Goal: Task Accomplishment & Management: Manage account settings

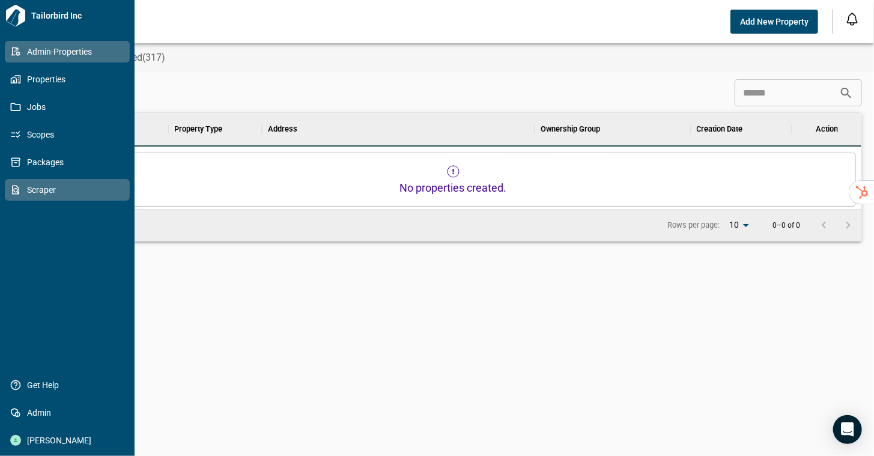
scroll to position [10, 5]
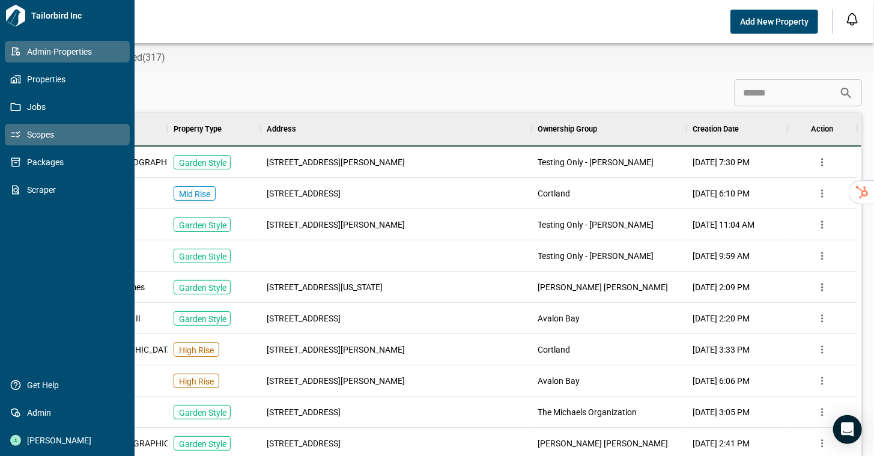
click at [88, 144] on link "Scopes" at bounding box center [67, 135] width 125 height 22
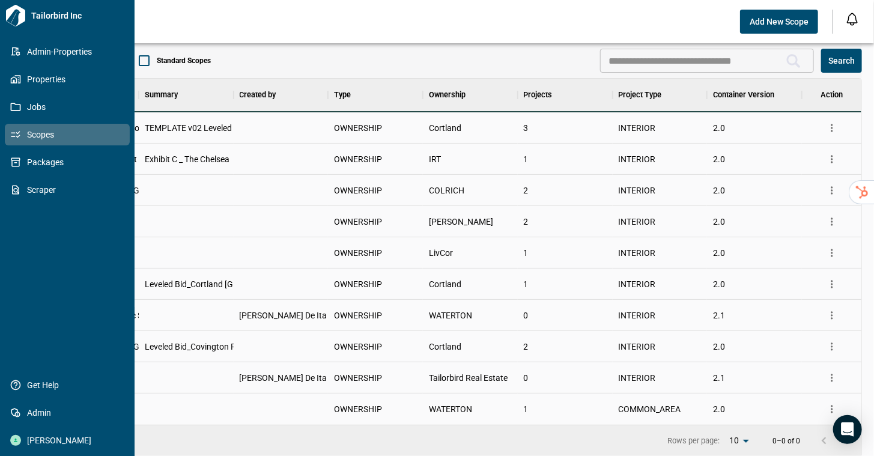
scroll to position [10, 5]
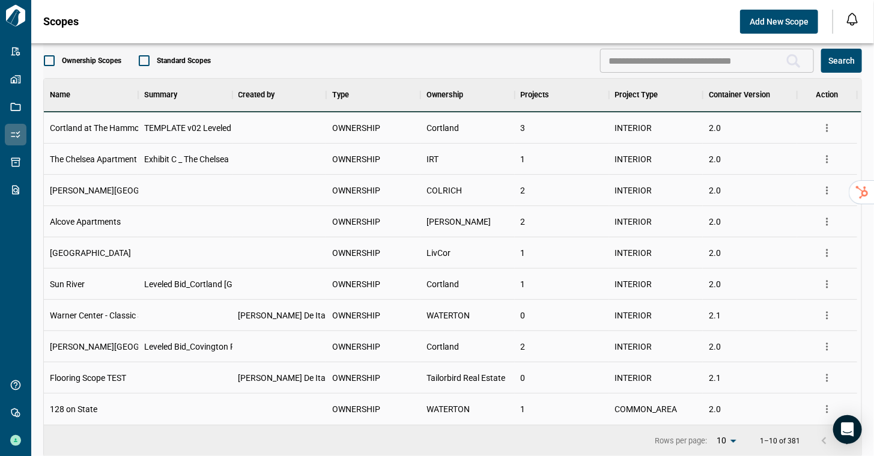
click at [828, 160] on icon "more" at bounding box center [827, 159] width 12 height 12
click at [801, 201] on li "Edit Scope" at bounding box center [787, 205] width 99 height 22
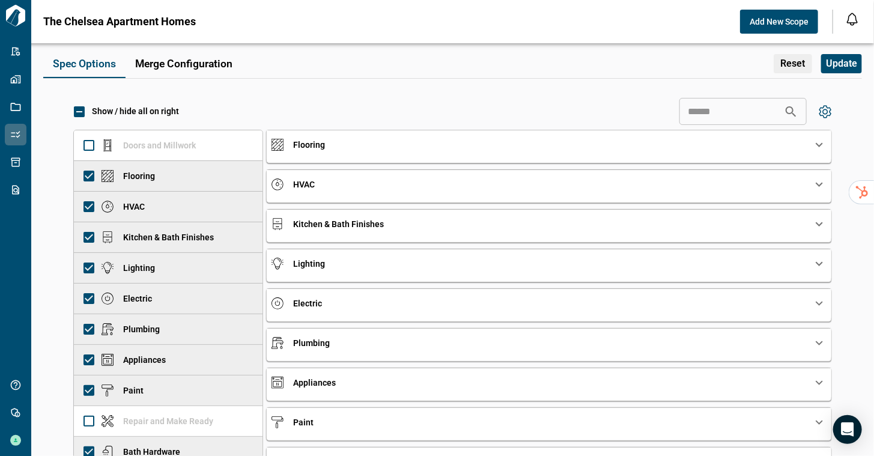
click at [365, 154] on div "Flooring" at bounding box center [549, 144] width 565 height 29
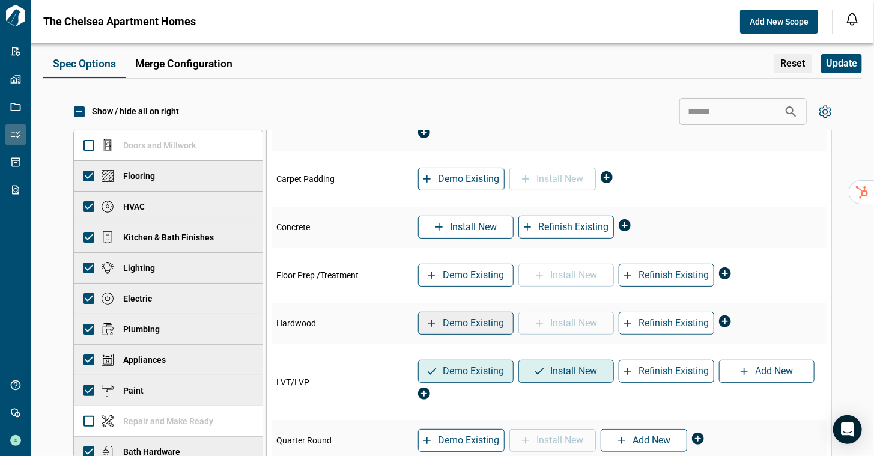
scroll to position [179, 0]
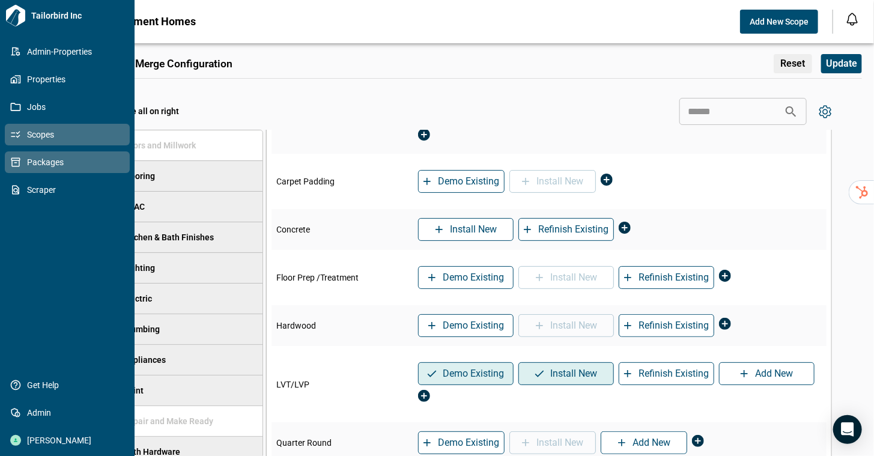
click at [20, 165] on icon at bounding box center [15, 162] width 11 height 11
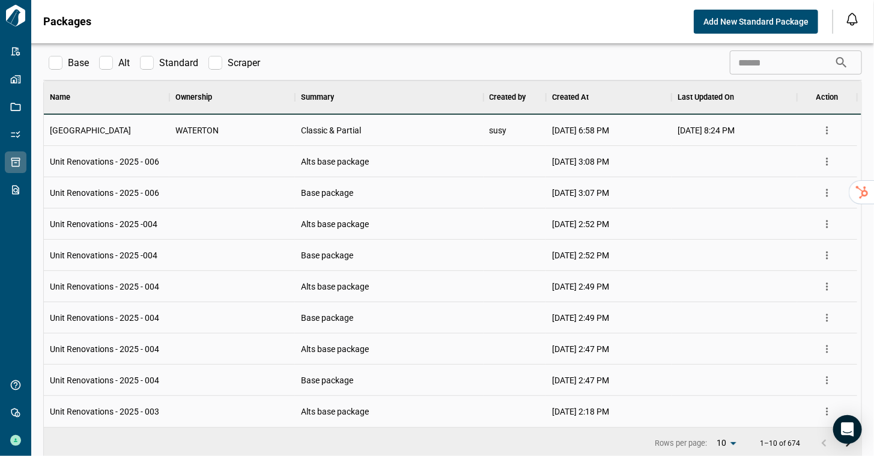
scroll to position [10, 5]
click at [829, 162] on icon "more" at bounding box center [827, 162] width 12 height 12
click at [802, 199] on li "Manage" at bounding box center [798, 207] width 76 height 22
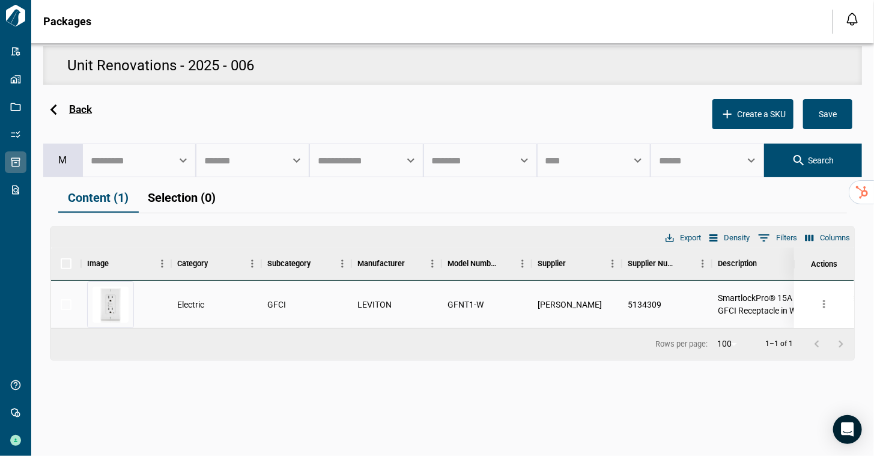
click at [58, 108] on icon at bounding box center [53, 109] width 21 height 21
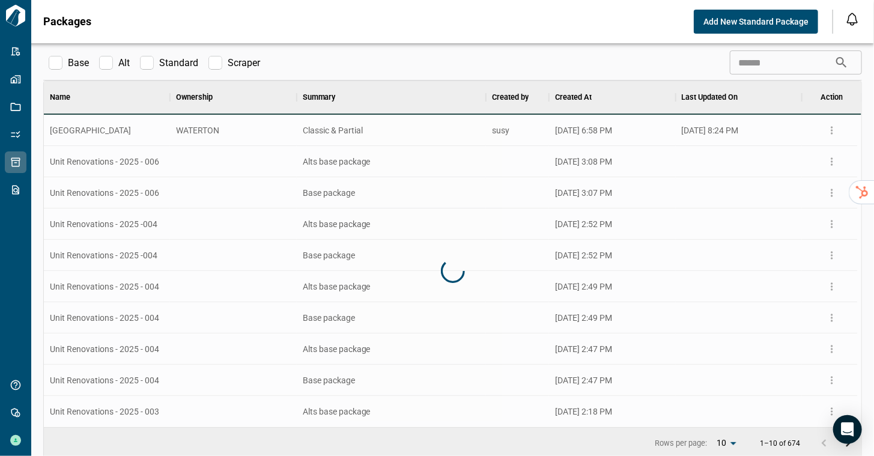
scroll to position [337, 808]
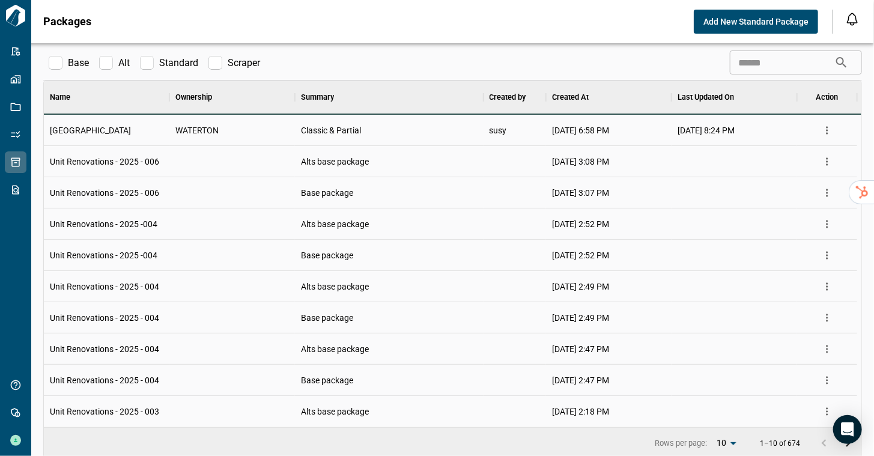
click at [827, 133] on icon "more" at bounding box center [827, 130] width 2 height 8
click at [802, 172] on li "Manage" at bounding box center [798, 176] width 76 height 22
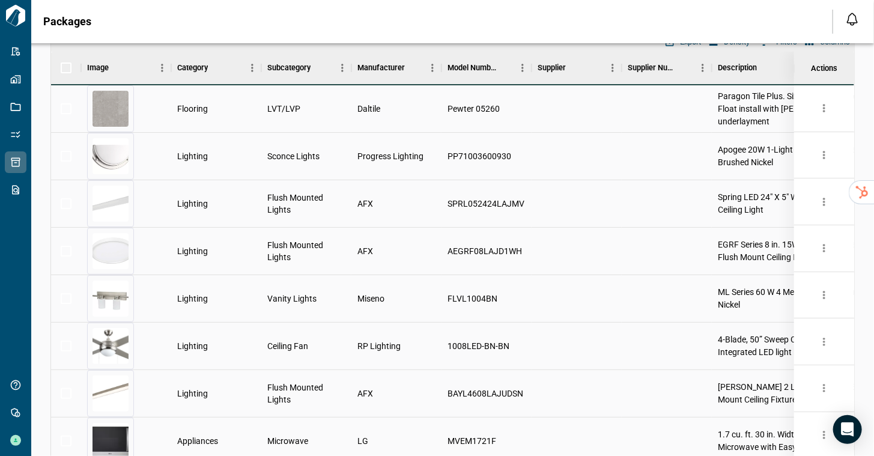
scroll to position [192, 0]
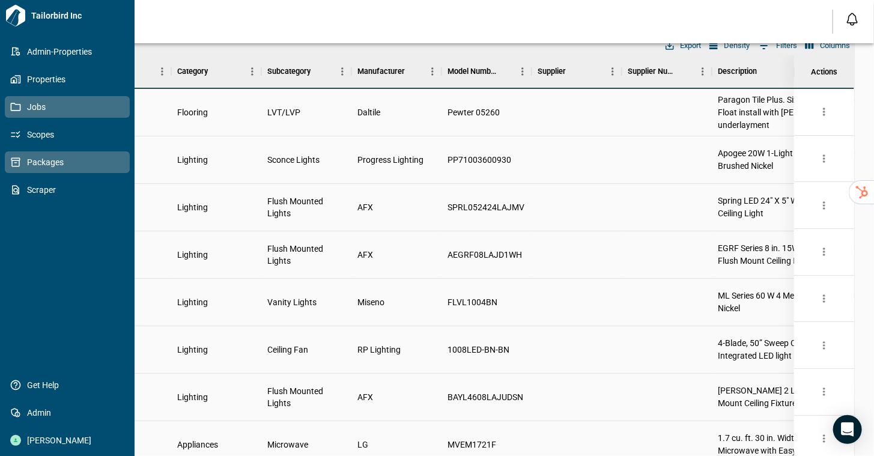
click at [20, 117] on link "Jobs" at bounding box center [67, 107] width 125 height 22
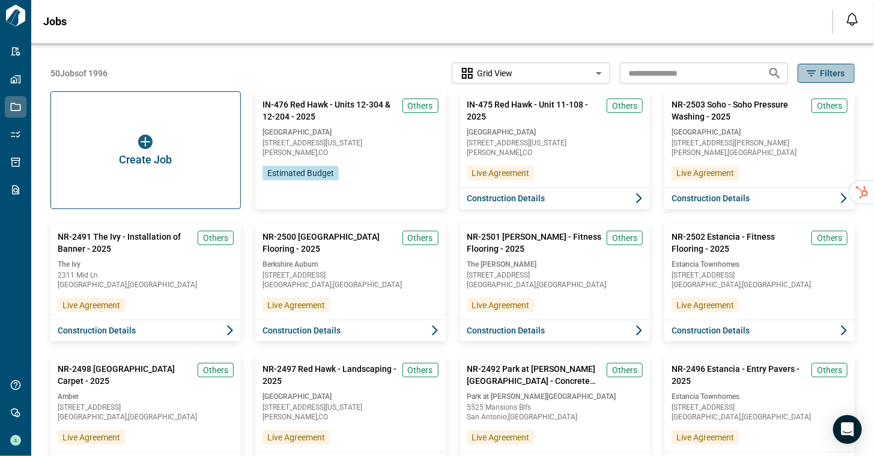
click at [822, 77] on span "Filters" at bounding box center [832, 73] width 25 height 12
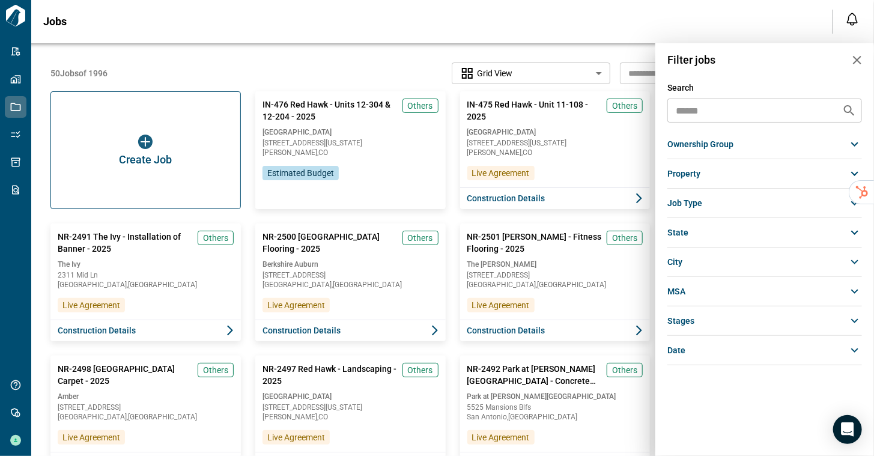
click at [738, 150] on div "ownership group" at bounding box center [764, 144] width 195 height 22
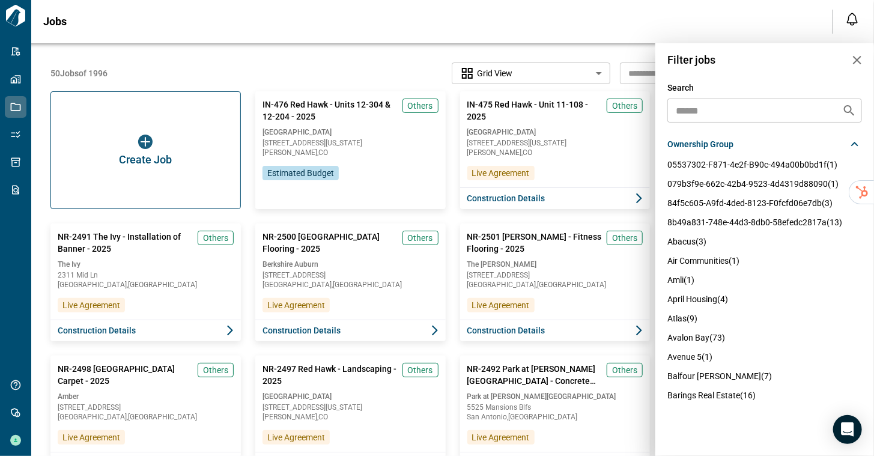
click at [710, 98] on div "Search ​ ownership group 05537302-f871-4e2f-b90c-494a00b0bd1f (1) 079b3f9e-662c…" at bounding box center [764, 245] width 219 height 326
click at [706, 109] on input "text" at bounding box center [747, 110] width 152 height 17
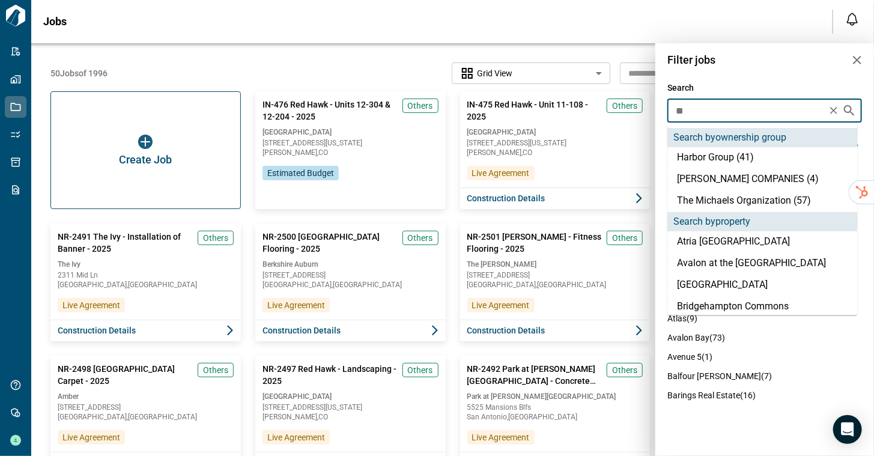
type input "***"
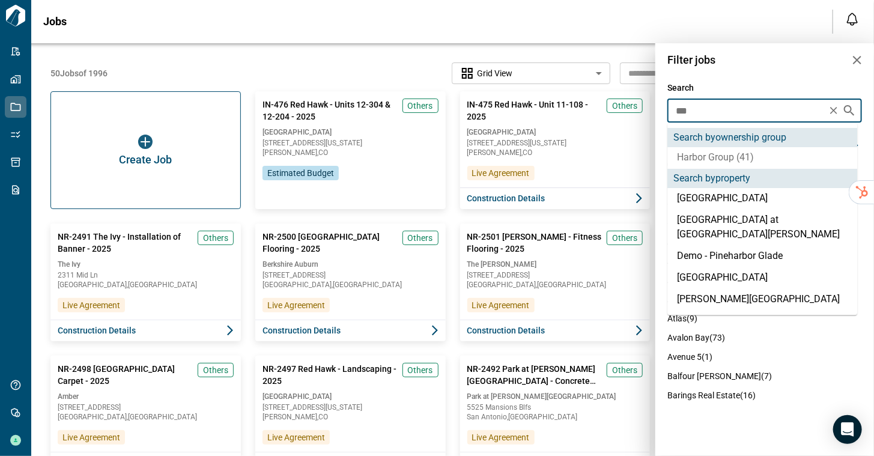
click at [705, 157] on li "Harbor Group (41)" at bounding box center [762, 158] width 190 height 22
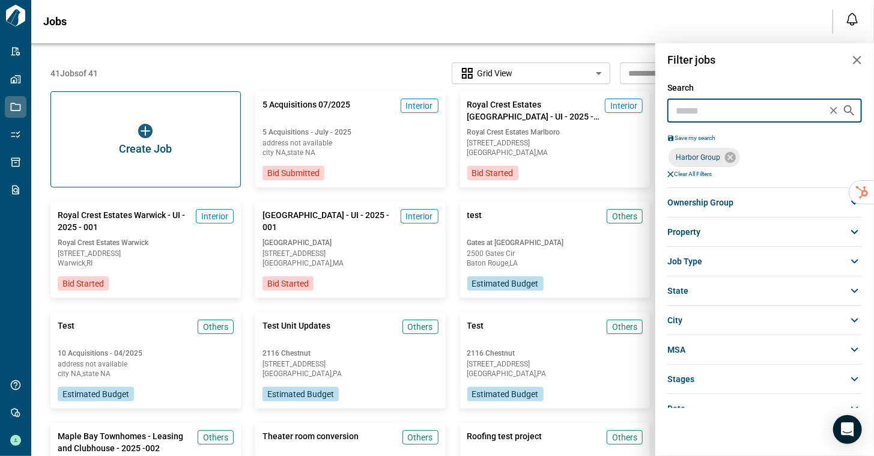
click at [372, 77] on div at bounding box center [437, 228] width 874 height 456
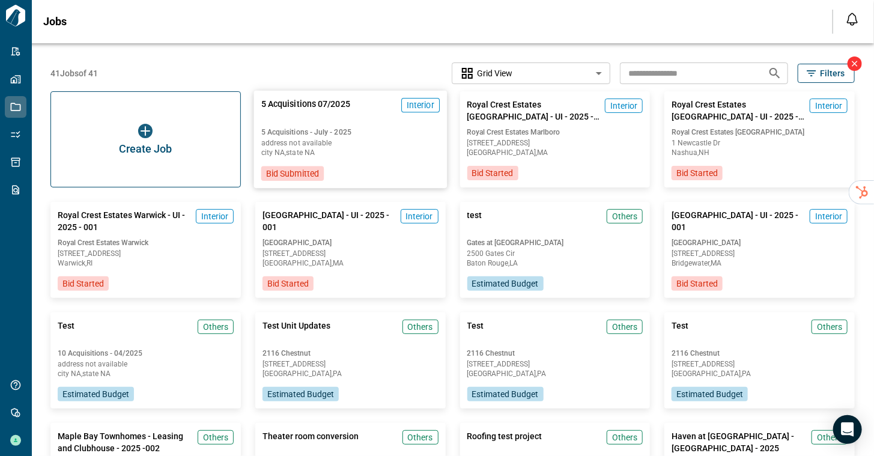
click at [384, 142] on span "address not available" at bounding box center [350, 142] width 178 height 7
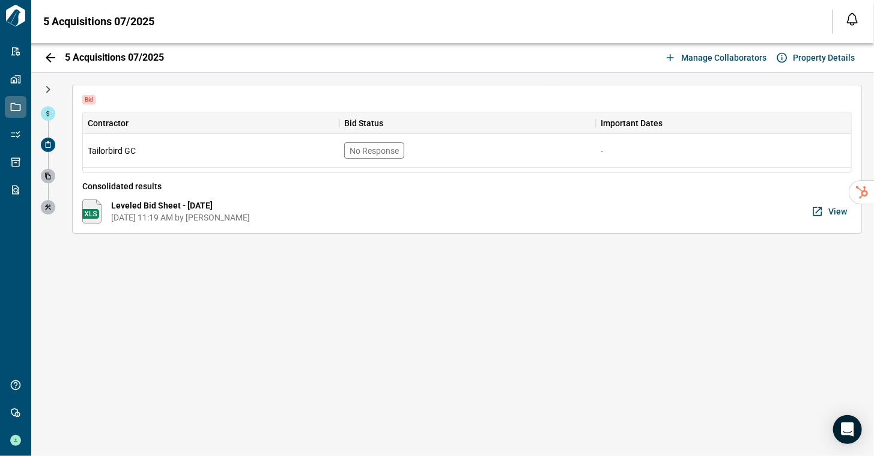
click at [47, 105] on div at bounding box center [45, 264] width 29 height 383
click at [49, 111] on icon at bounding box center [47, 113] width 7 height 7
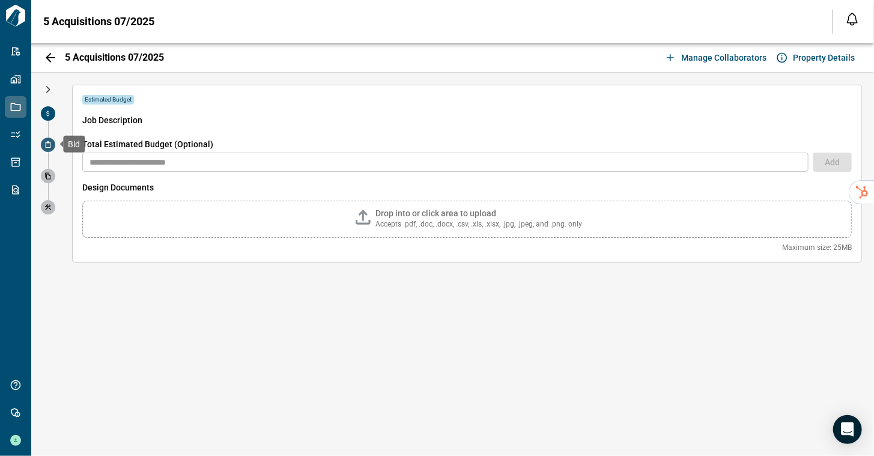
click at [53, 142] on span at bounding box center [48, 145] width 14 height 14
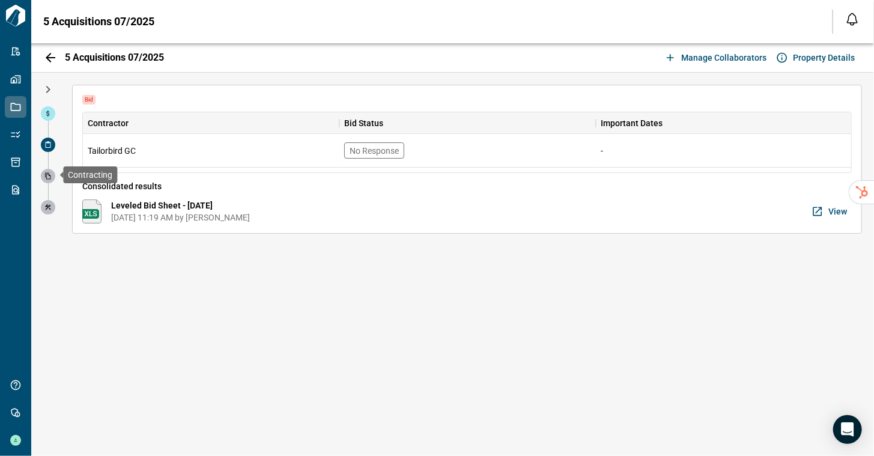
click at [53, 178] on span at bounding box center [48, 176] width 14 height 14
click at [44, 59] on icon "button" at bounding box center [50, 57] width 14 height 14
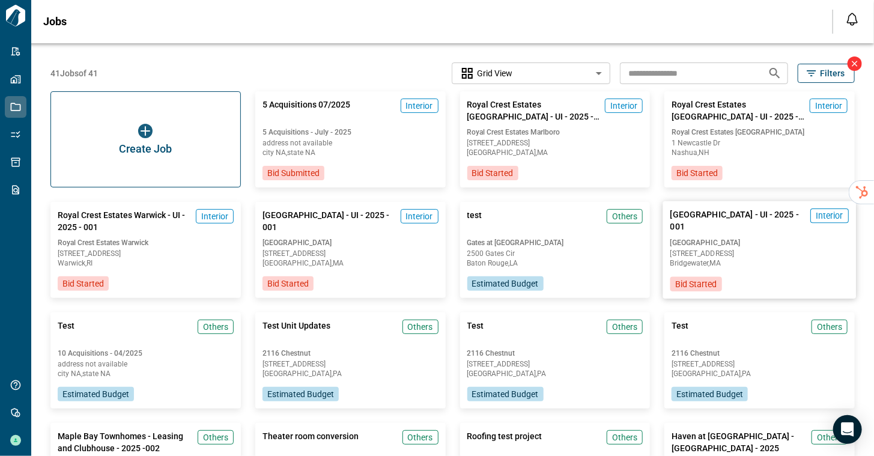
click at [768, 249] on div "Waterford Village 51 Meadow Ln Bridgewater , MA" at bounding box center [759, 252] width 178 height 29
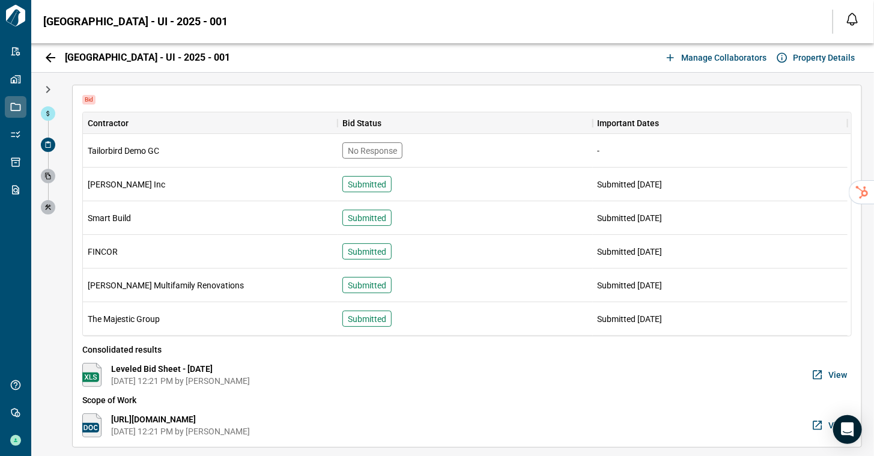
scroll to position [2, 0]
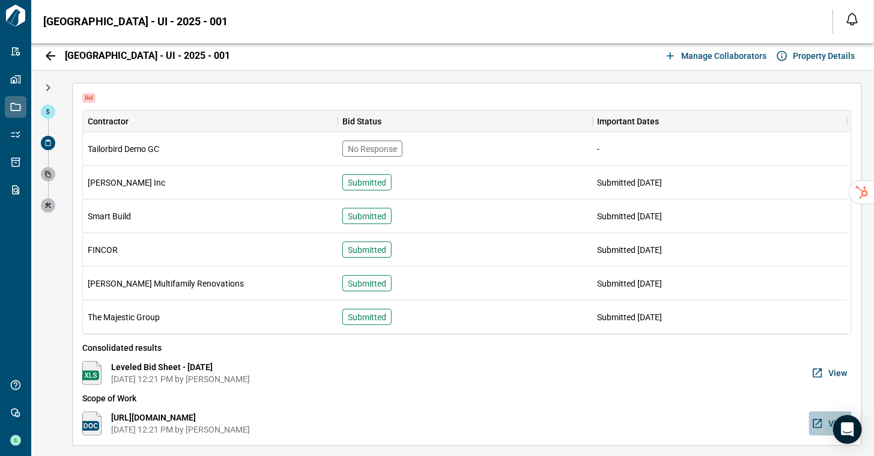
click at [811, 421] on icon "button" at bounding box center [817, 423] width 12 height 12
click at [816, 420] on icon "button" at bounding box center [817, 423] width 12 height 12
click at [818, 423] on icon "button" at bounding box center [817, 423] width 12 height 12
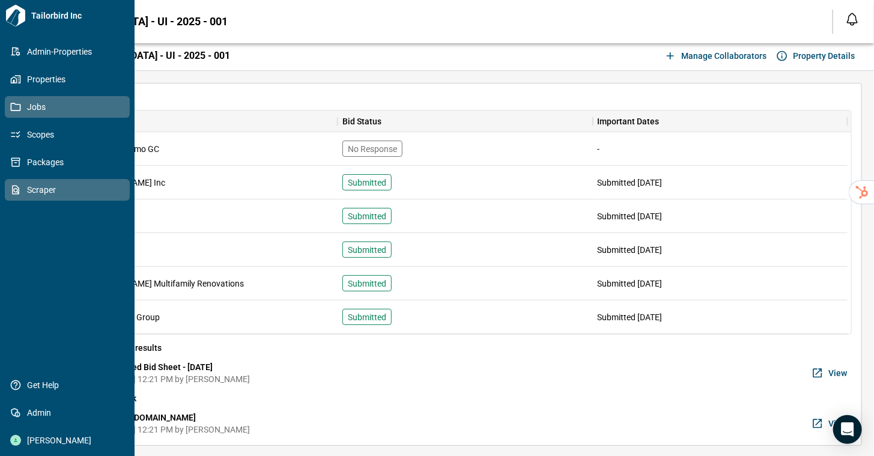
click at [19, 190] on icon at bounding box center [15, 189] width 11 height 11
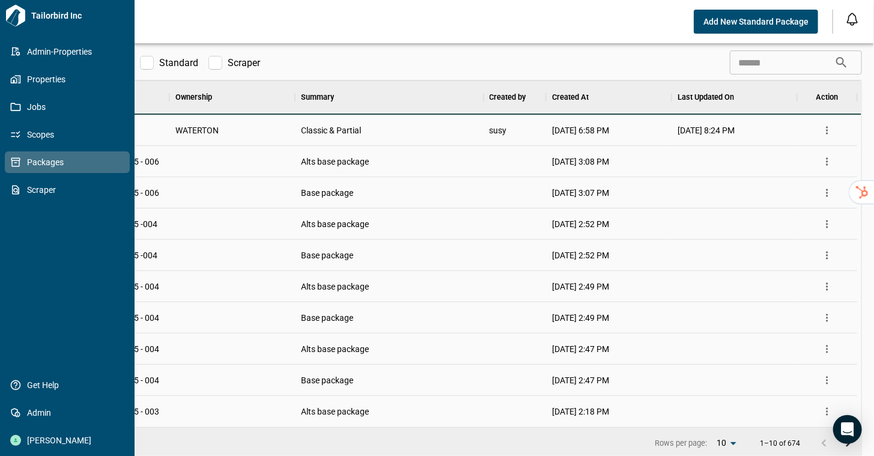
scroll to position [10, 5]
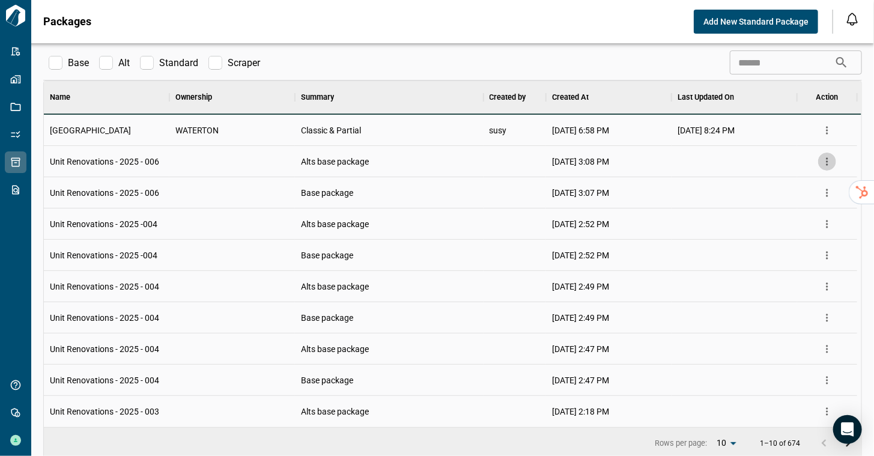
click at [829, 163] on icon "more" at bounding box center [827, 162] width 12 height 12
click at [798, 209] on li "Manage" at bounding box center [798, 207] width 76 height 22
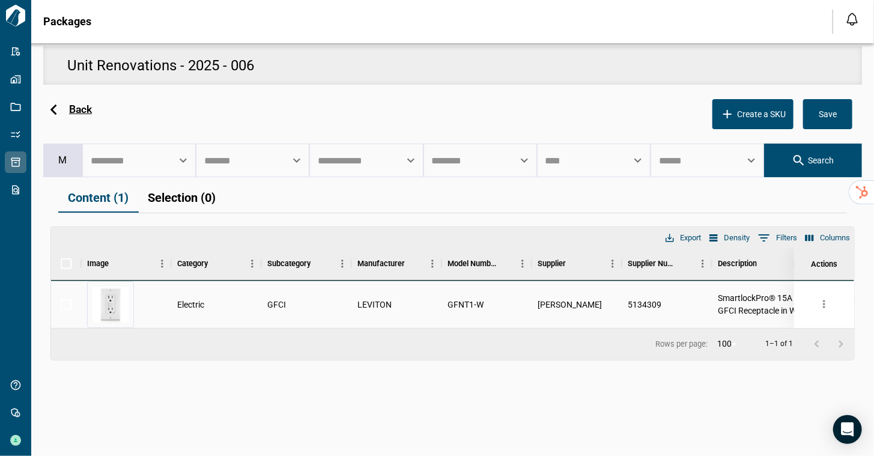
click at [50, 109] on icon at bounding box center [53, 110] width 7 height 11
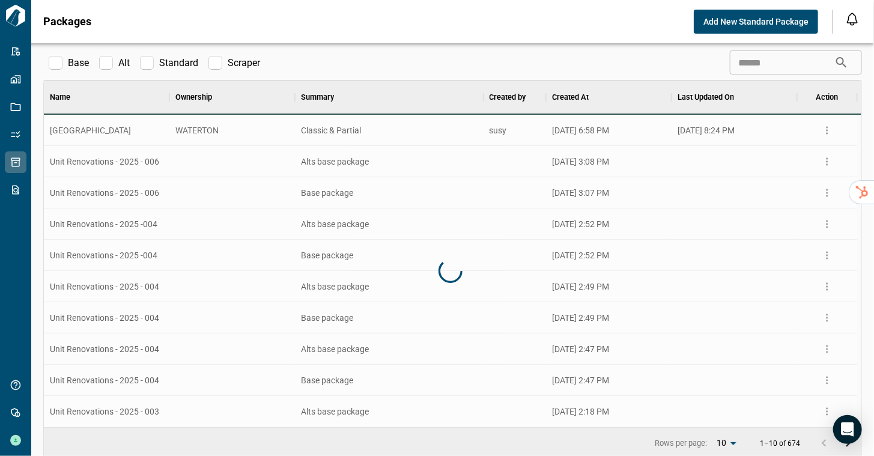
scroll to position [337, 808]
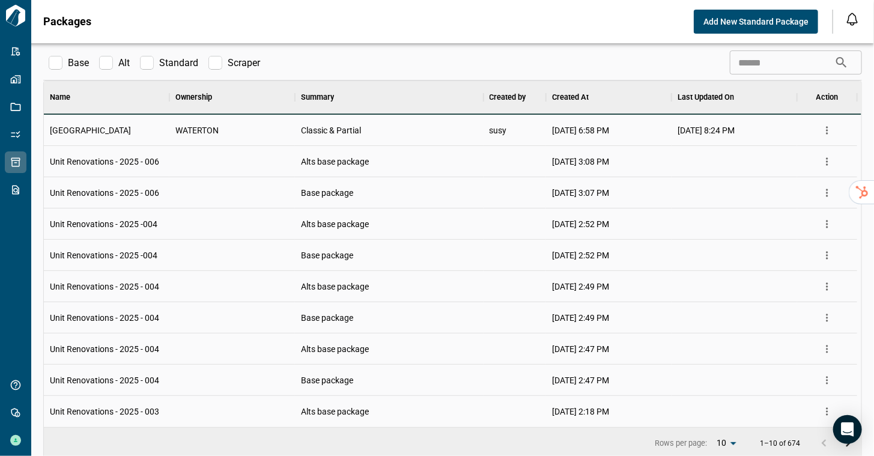
click at [830, 133] on icon "more" at bounding box center [827, 130] width 12 height 12
click at [808, 178] on li "Manage" at bounding box center [798, 176] width 76 height 22
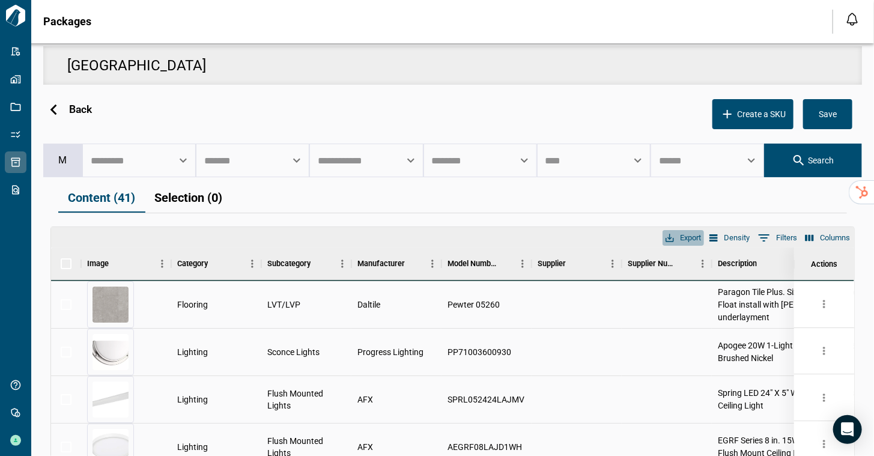
click at [682, 235] on button "Export" at bounding box center [682, 238] width 41 height 16
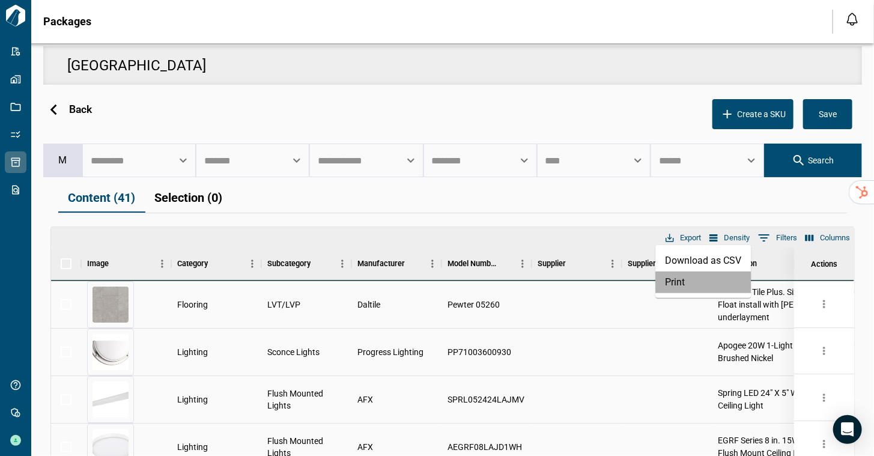
click at [670, 279] on li "Print" at bounding box center [702, 282] width 95 height 22
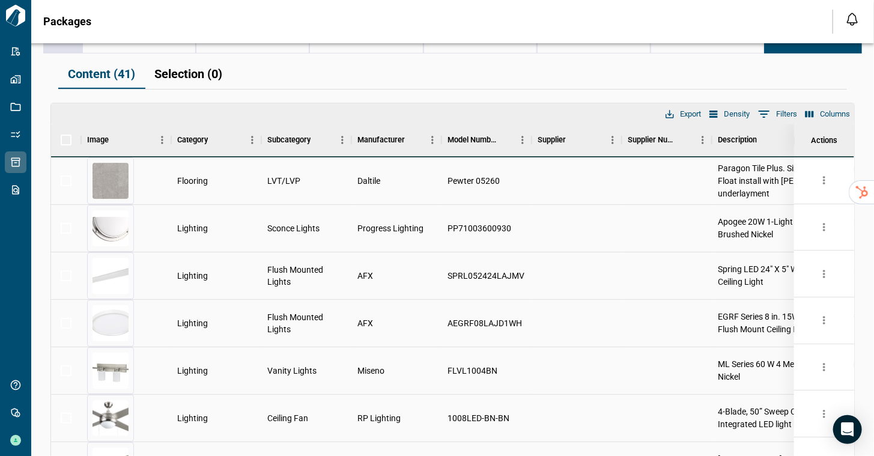
scroll to position [126, 0]
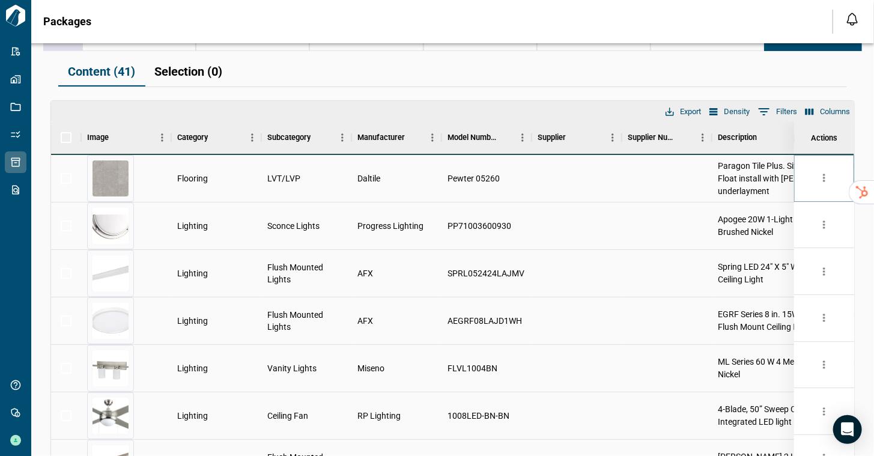
click at [822, 179] on icon "more" at bounding box center [824, 178] width 12 height 12
click at [589, 78] on div "Content (41) Selection (0)" at bounding box center [452, 72] width 789 height 30
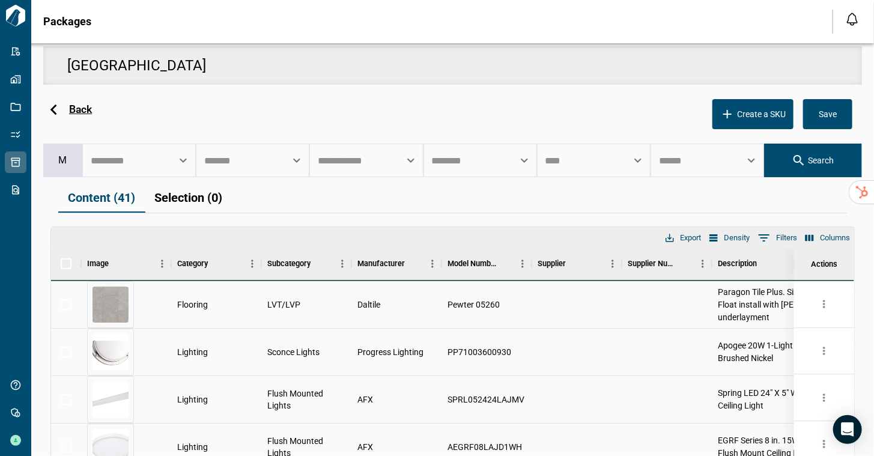
click at [49, 108] on icon at bounding box center [53, 109] width 21 height 21
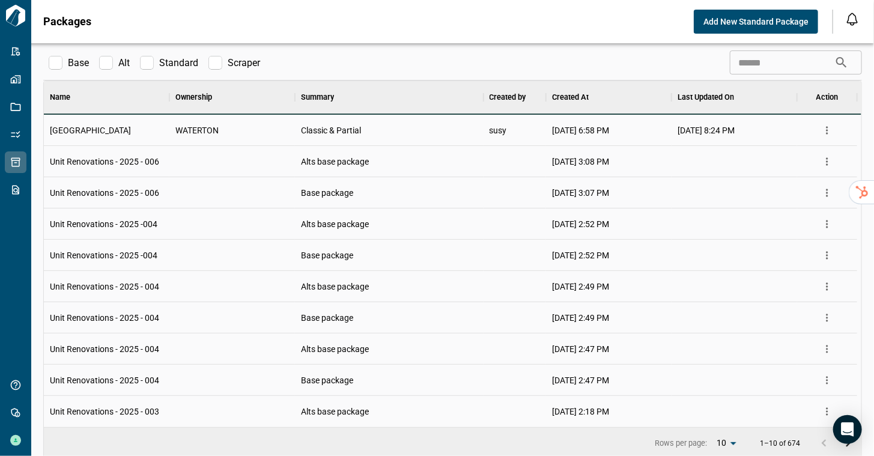
scroll to position [2, 0]
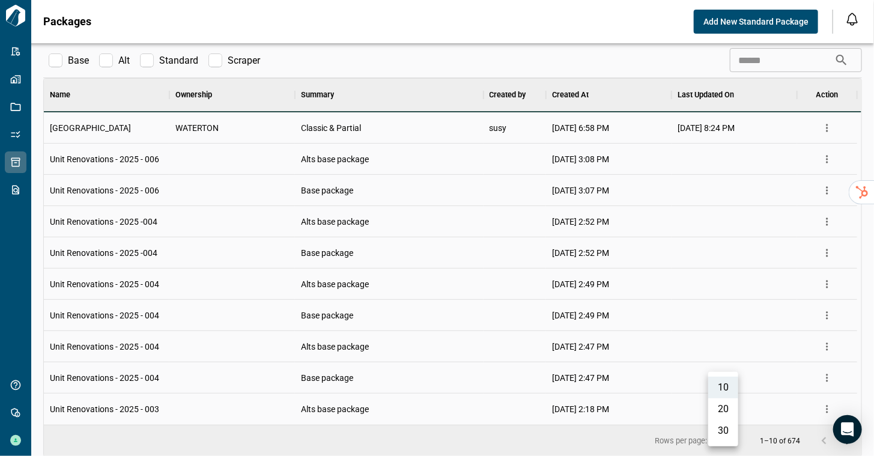
click at [734, 438] on body "Tailorbird Inc Admin-Properties Properties Jobs Scopes Packages Scraper Get Hel…" at bounding box center [437, 228] width 874 height 456
click at [729, 435] on li "30" at bounding box center [723, 431] width 30 height 22
type input "**"
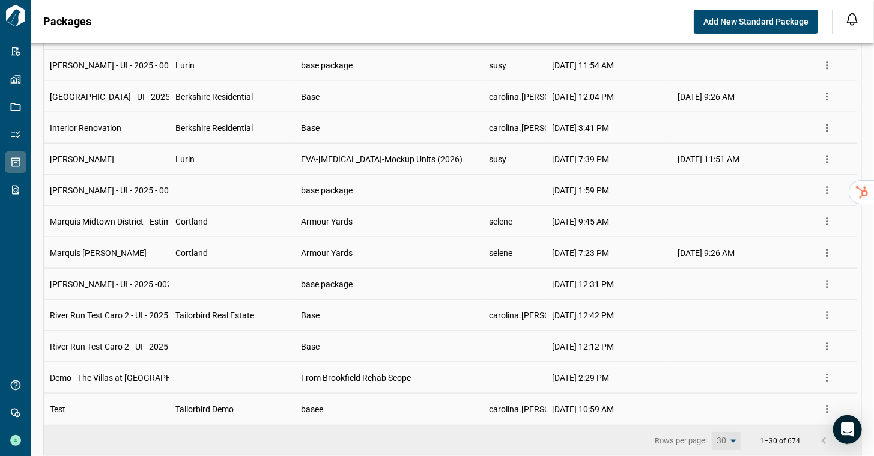
scroll to position [0, 0]
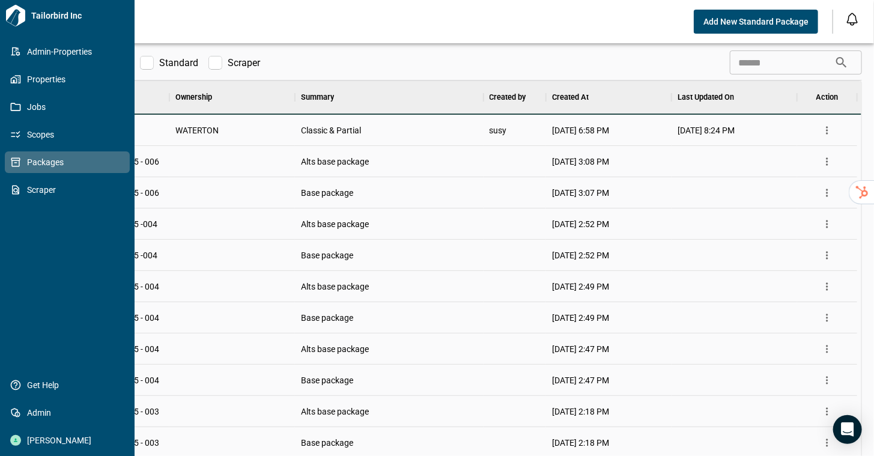
click at [19, 162] on icon at bounding box center [15, 162] width 9 height 9
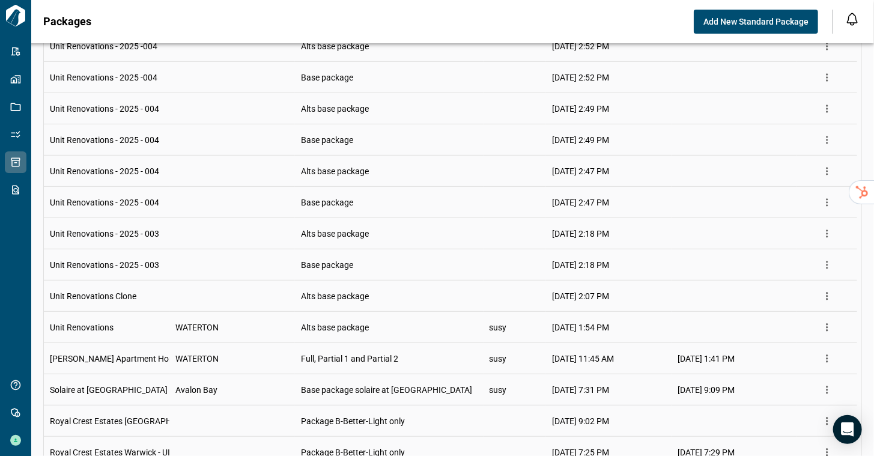
scroll to position [627, 0]
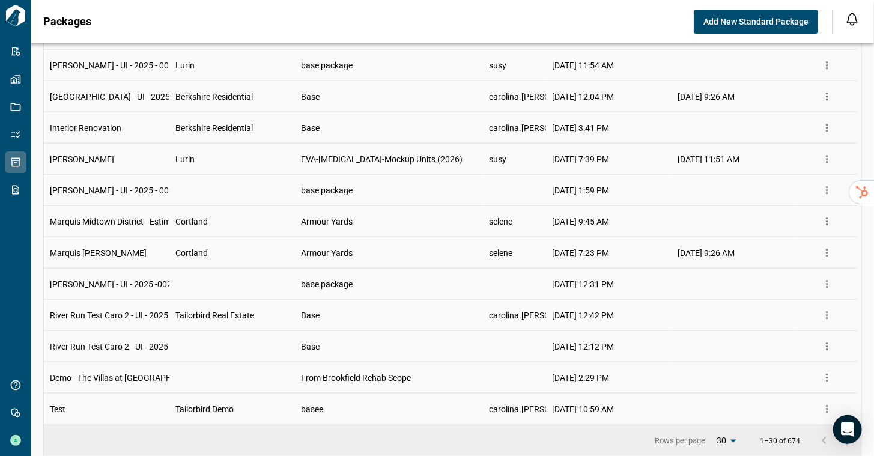
click at [822, 344] on icon "more" at bounding box center [827, 347] width 12 height 12
click at [798, 397] on li "Manage" at bounding box center [798, 392] width 76 height 22
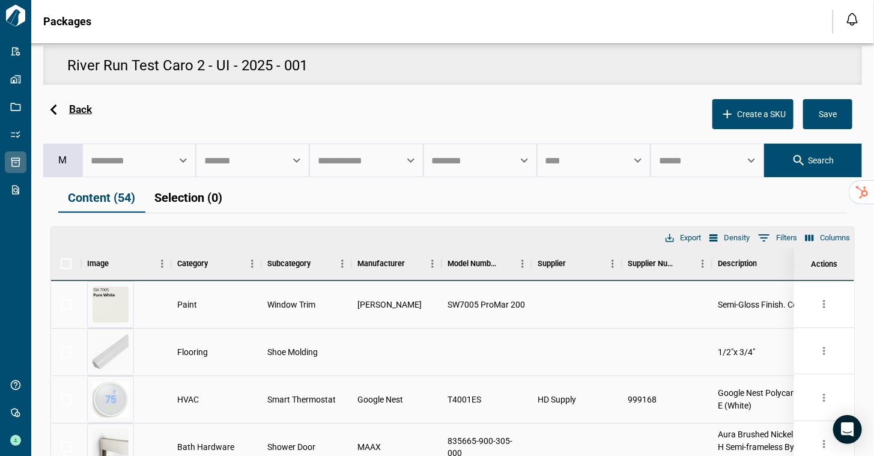
click at [54, 115] on icon at bounding box center [53, 109] width 21 height 21
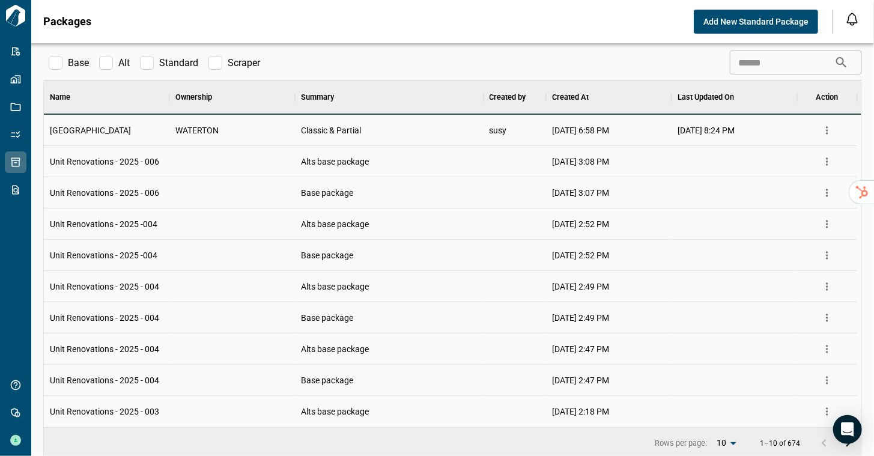
scroll to position [2, 0]
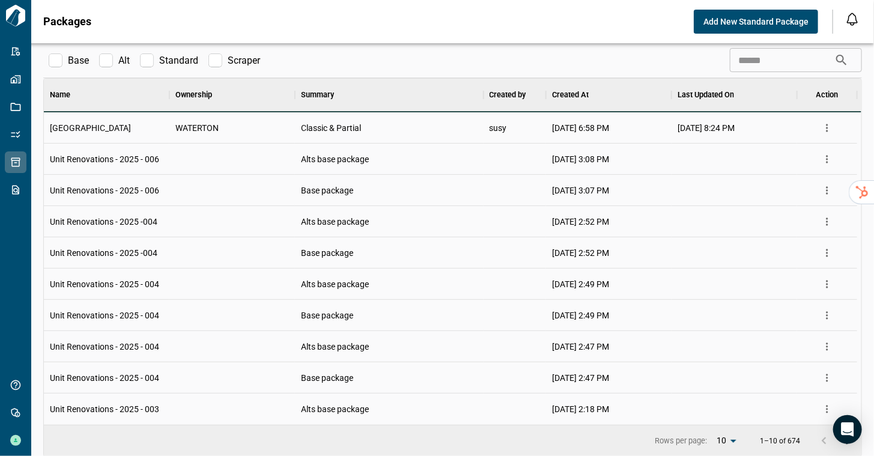
click at [727, 442] on body "Tailorbird Inc Admin-Properties Properties Jobs Scopes Packages Scraper Get Hel…" at bounding box center [437, 228] width 874 height 456
click at [723, 433] on li "30" at bounding box center [723, 431] width 30 height 22
type input "**"
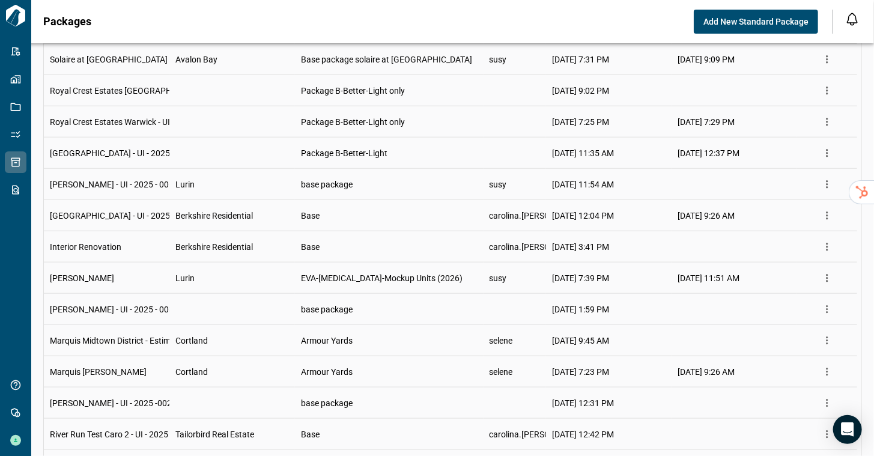
scroll to position [518, 0]
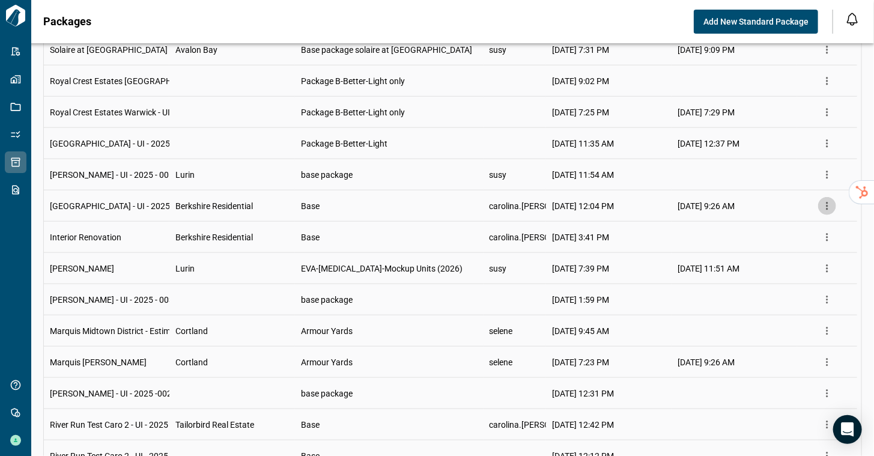
click at [826, 205] on icon "more" at bounding box center [827, 206] width 2 height 8
click at [807, 228] on li "Settings" at bounding box center [798, 230] width 76 height 22
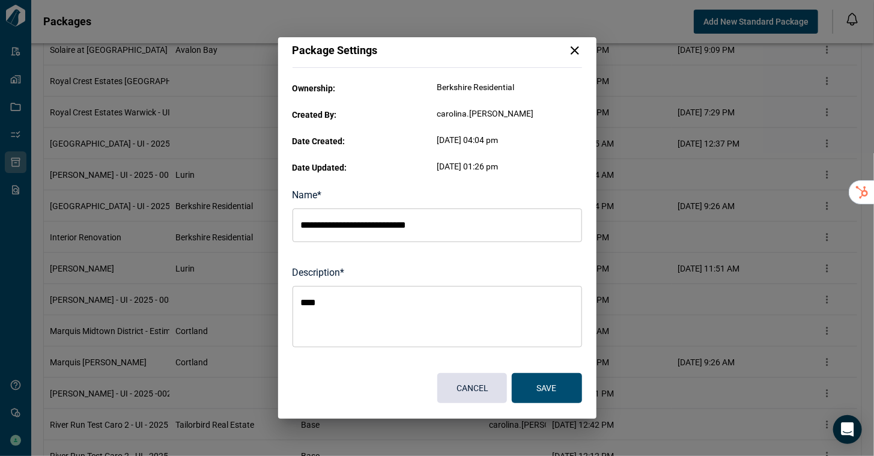
click at [572, 51] on icon at bounding box center [575, 50] width 14 height 14
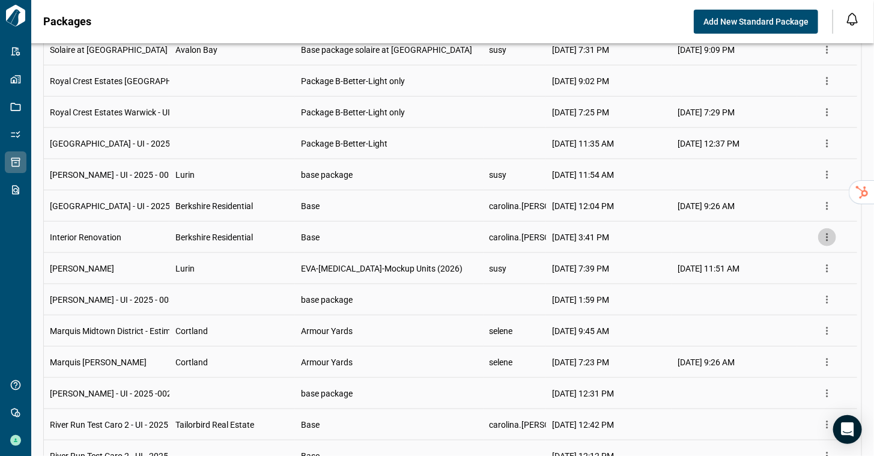
click at [825, 232] on icon "more" at bounding box center [827, 237] width 12 height 12
click at [798, 289] on li "Manage" at bounding box center [798, 283] width 76 height 22
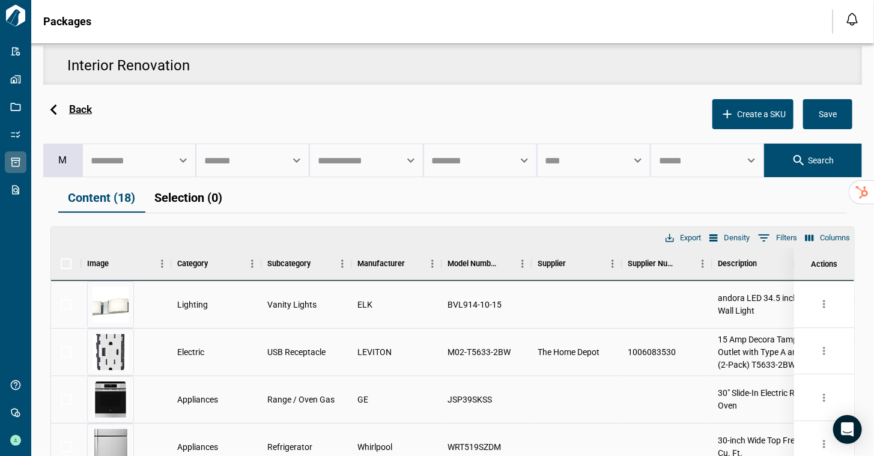
click at [48, 112] on icon at bounding box center [53, 109] width 21 height 21
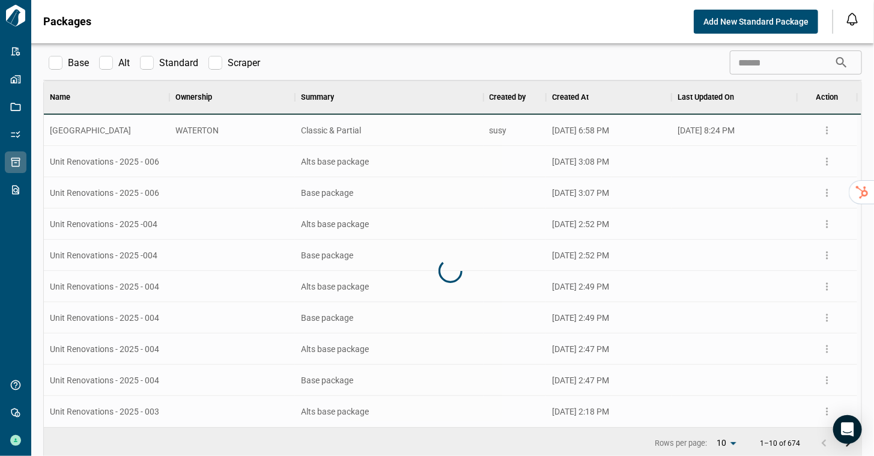
scroll to position [337, 808]
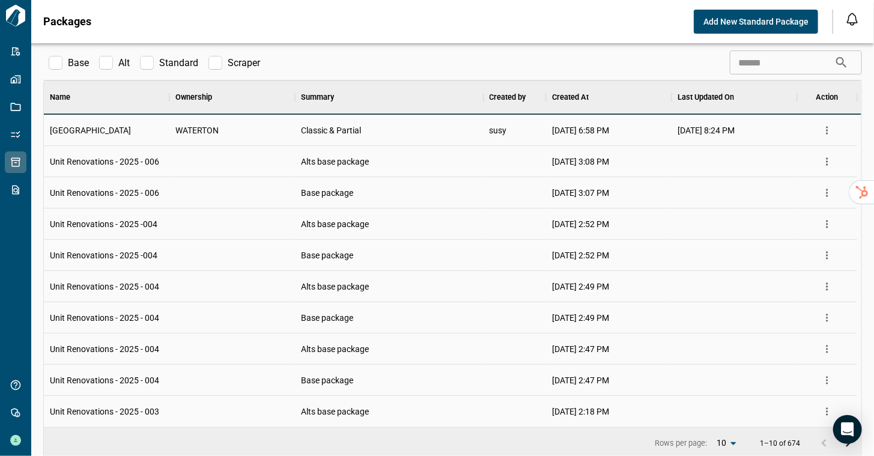
click at [730, 15] on button "Add New Standard Package" at bounding box center [756, 22] width 124 height 24
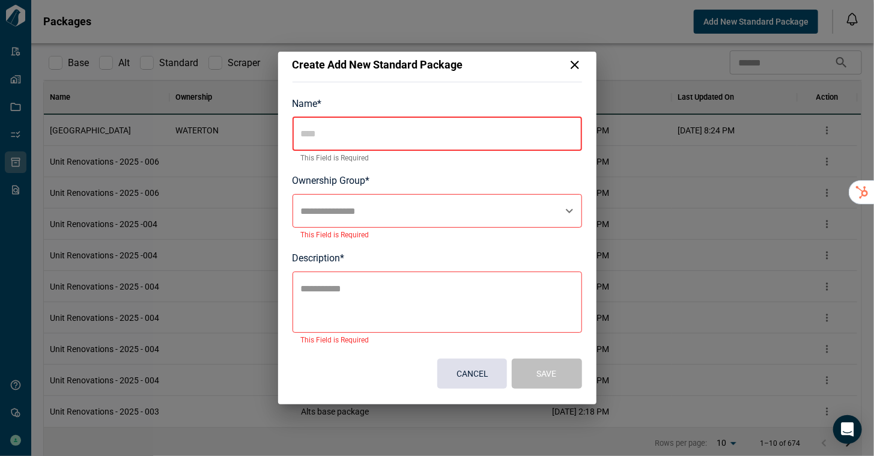
click at [323, 117] on input "text" at bounding box center [436, 134] width 289 height 34
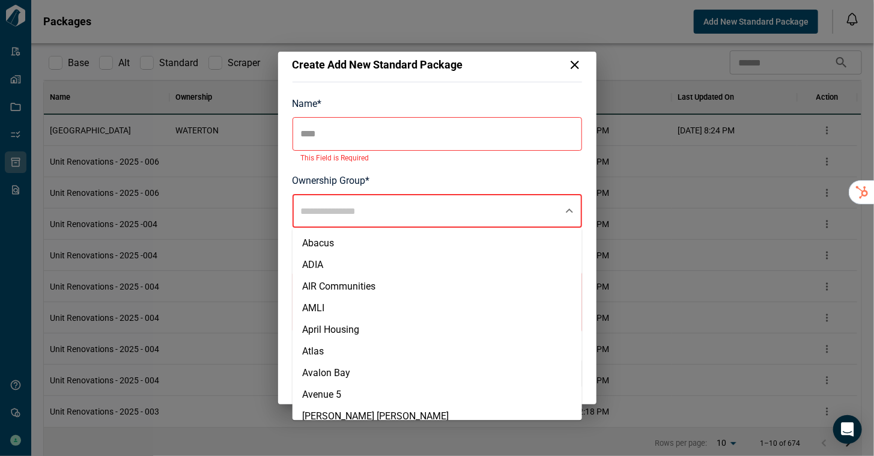
click at [332, 203] on input "text" at bounding box center [428, 210] width 261 height 23
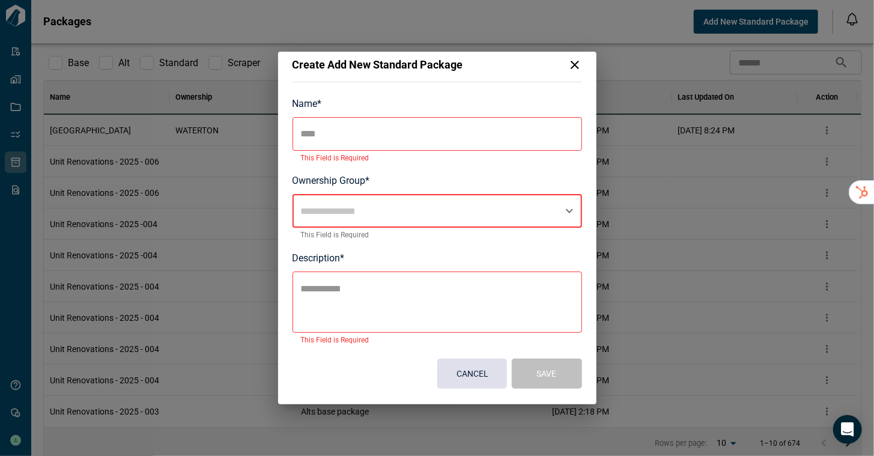
click at [332, 203] on input "text" at bounding box center [428, 210] width 261 height 23
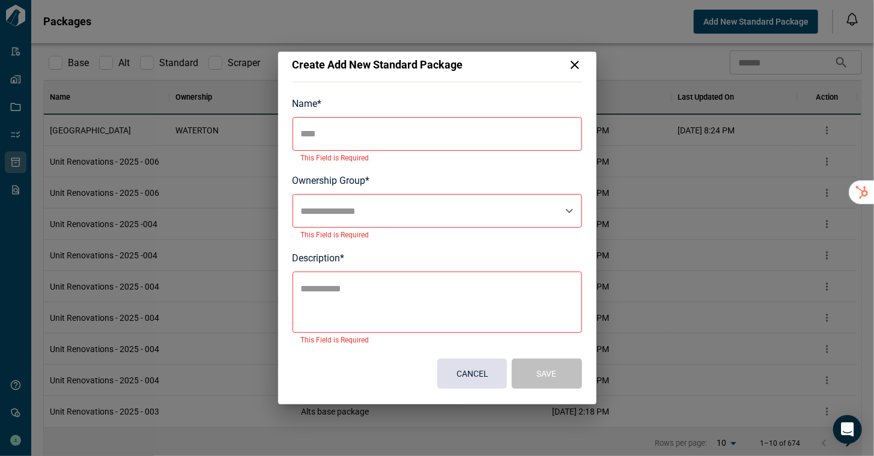
click at [575, 65] on icon at bounding box center [575, 65] width 14 height 14
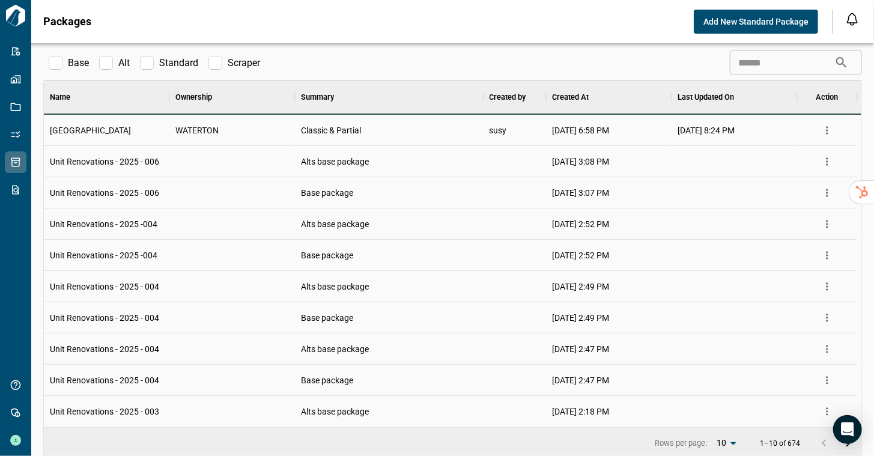
click at [825, 159] on icon "more" at bounding box center [827, 162] width 12 height 12
click at [773, 182] on img at bounding box center [777, 185] width 14 height 14
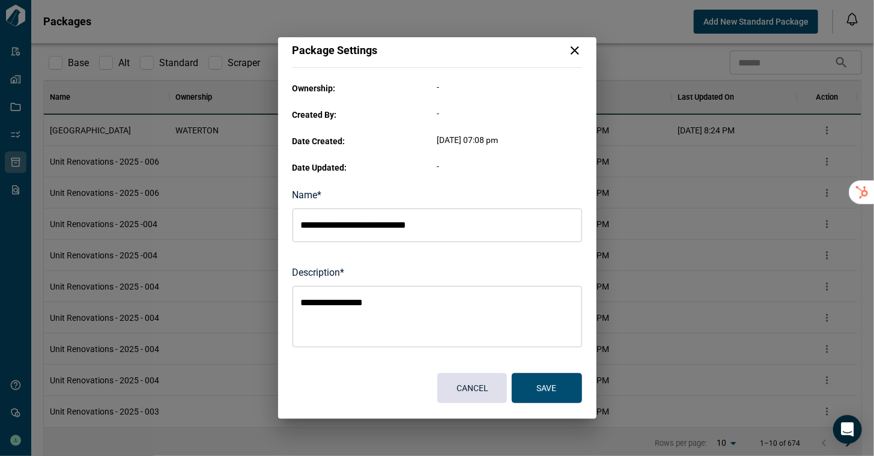
click at [573, 58] on div "Package Settings" at bounding box center [436, 55] width 289 height 25
click at [577, 54] on icon at bounding box center [575, 50] width 14 height 14
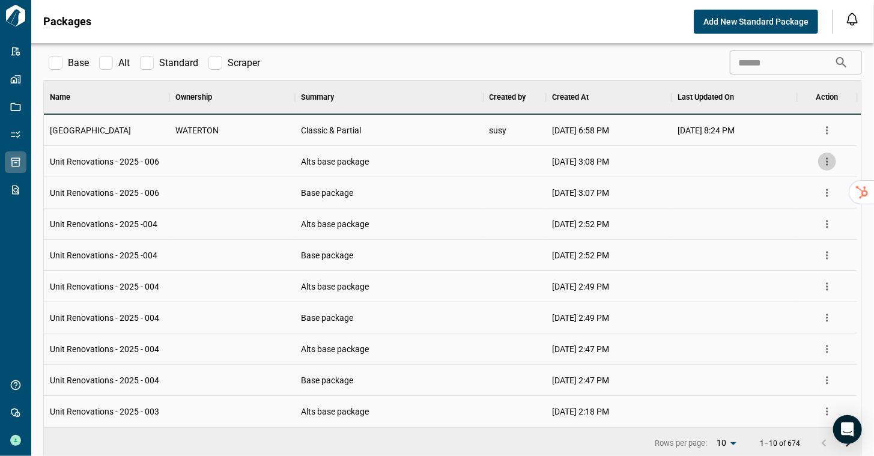
click at [821, 162] on icon "more" at bounding box center [827, 162] width 12 height 12
click at [799, 211] on li "Manage" at bounding box center [798, 207] width 76 height 22
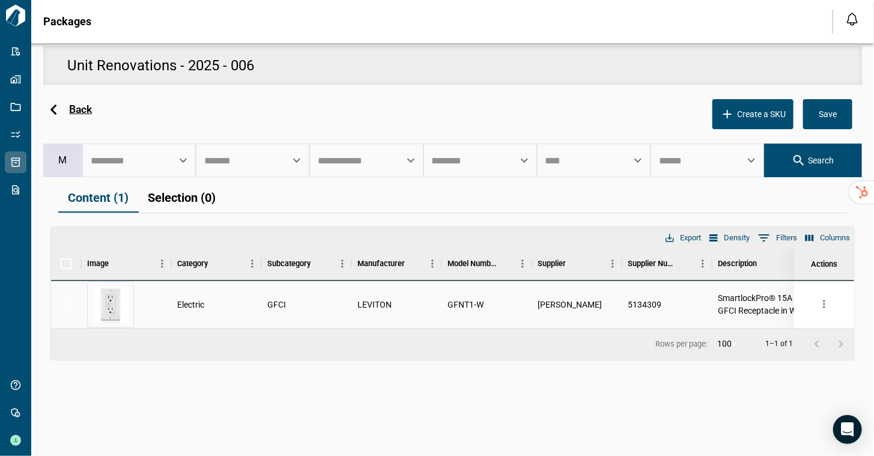
click at [59, 105] on icon at bounding box center [53, 109] width 21 height 21
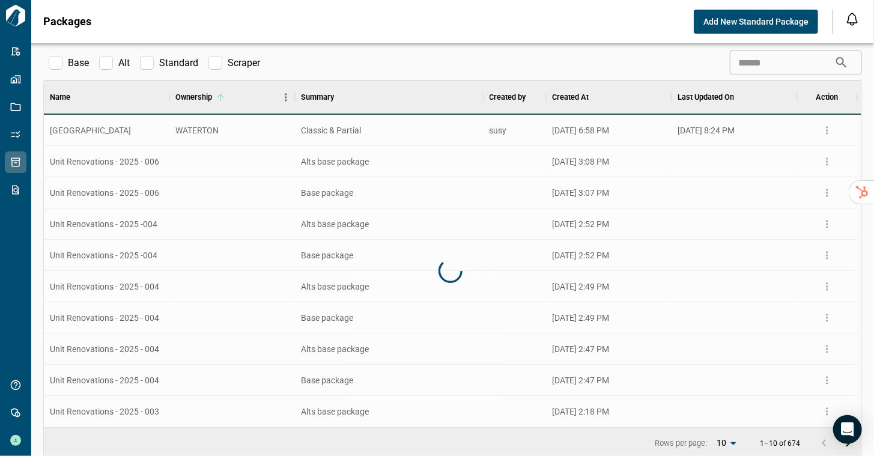
scroll to position [337, 808]
